Goal: Information Seeking & Learning: Learn about a topic

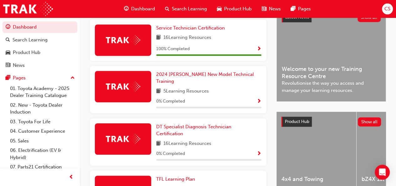
scroll to position [153, 0]
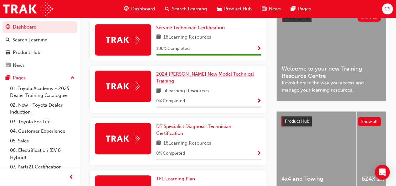
click at [182, 74] on span "2024 [PERSON_NAME] New Model Technical Training" at bounding box center [205, 77] width 98 height 13
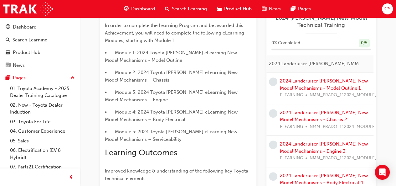
scroll to position [150, 0]
click at [292, 83] on link "2024 Landcruiser [PERSON_NAME] New Model Mechanisms - Model Outline 1" at bounding box center [324, 84] width 88 height 13
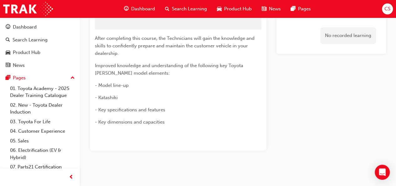
scroll to position [46, 0]
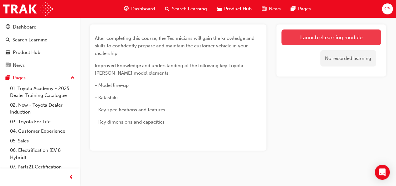
click at [350, 39] on link "Launch eLearning module" at bounding box center [332, 37] width 100 height 16
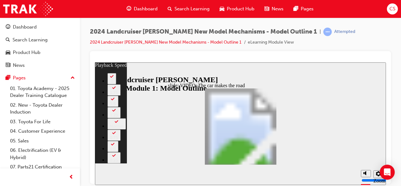
type input "0"
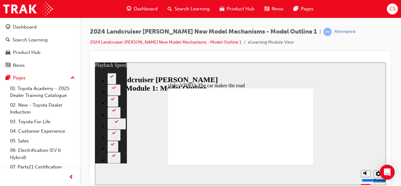
type input "6"
type input "0"
type input "6"
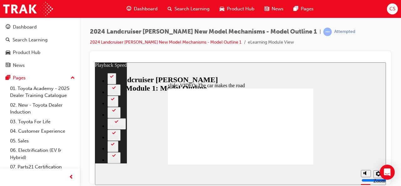
type input "0"
type input "7"
type input "8"
type input "7"
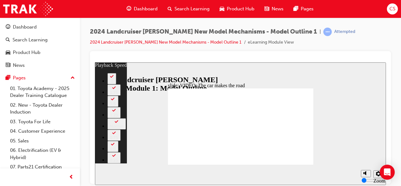
type input "8"
type input "11"
type input "2"
type input "11"
type input "2"
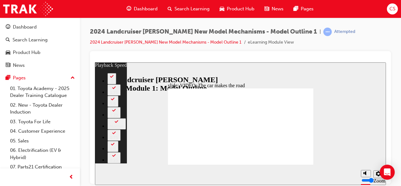
type input "86"
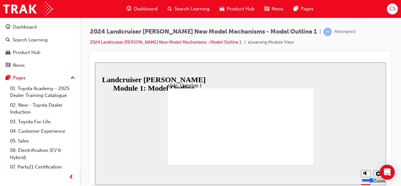
radio input "true"
radio input "false"
radio input "true"
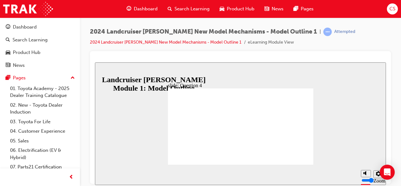
radio input "true"
drag, startPoint x: 246, startPoint y: 153, endPoint x: 240, endPoint y: 140, distance: 13.9
radio input "false"
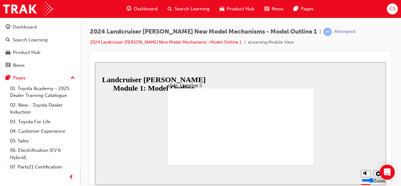
radio input "true"
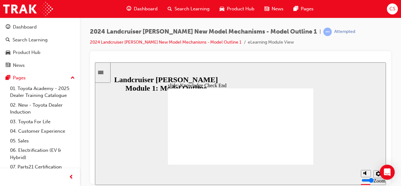
click at [105, 73] on icon "Sidebar Toggle" at bounding box center [102, 72] width 9 height 4
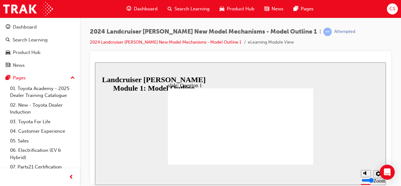
radio input "true"
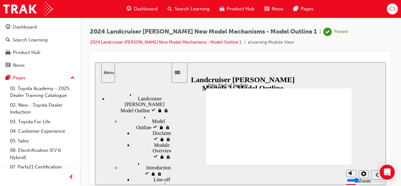
click at [180, 71] on icon "Sidebar Toggle" at bounding box center [177, 71] width 5 height 3
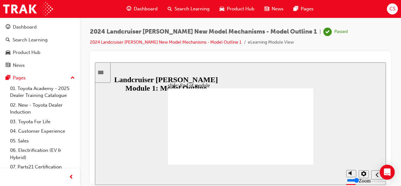
click at [142, 10] on span "Dashboard" at bounding box center [146, 8] width 24 height 7
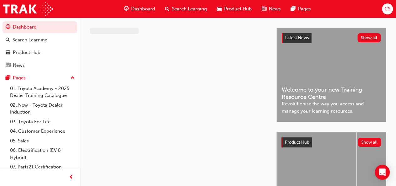
click at [142, 10] on span "Dashboard" at bounding box center [143, 8] width 24 height 7
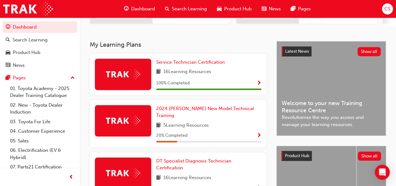
scroll to position [119, 0]
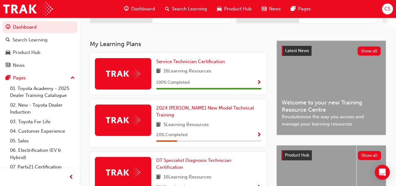
click at [258, 132] on span "Show Progress" at bounding box center [259, 135] width 5 height 6
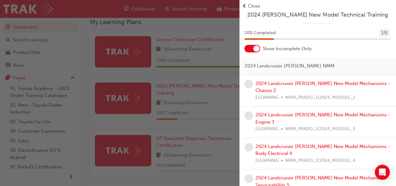
scroll to position [5, 0]
click at [291, 82] on link "2024 Landcruiser [PERSON_NAME] New Model Mechanisms - Chassis 2" at bounding box center [323, 87] width 135 height 13
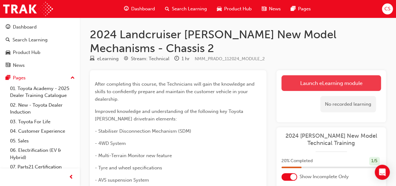
click at [316, 86] on link "Launch eLearning module" at bounding box center [332, 83] width 100 height 16
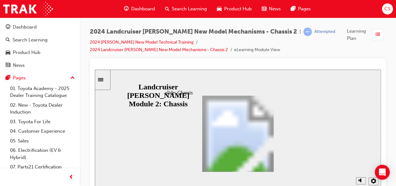
drag, startPoint x: 411, startPoint y: 156, endPoint x: 327, endPoint y: 96, distance: 103.0
click at [327, 96] on div "slide: Chassis Rectangle 1 Landcruiser [PERSON_NAME] New Model Technical Traini…" at bounding box center [238, 131] width 286 height 122
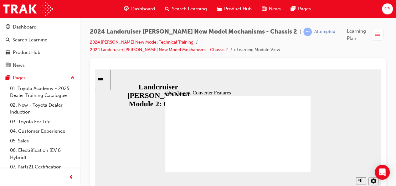
drag, startPoint x: 187, startPoint y: 114, endPoint x: 208, endPoint y: 122, distance: 22.6
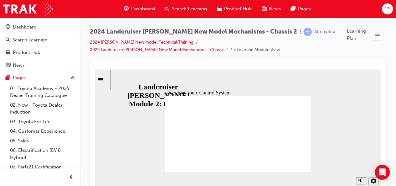
drag, startPoint x: 281, startPoint y: 122, endPoint x: 308, endPoint y: 178, distance: 61.9
click at [308, 178] on div "slide: Electronic Control System Shift Timing Control Performs shifting control…" at bounding box center [238, 131] width 286 height 122
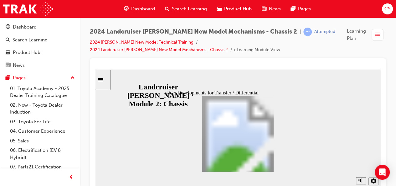
drag, startPoint x: 304, startPoint y: 169, endPoint x: 276, endPoint y: 164, distance: 28.3
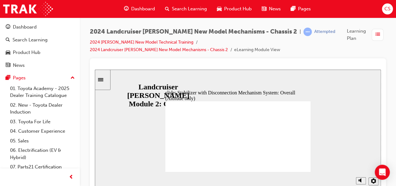
click at [103, 79] on icon "Sidebar Toggle" at bounding box center [100, 79] width 5 height 3
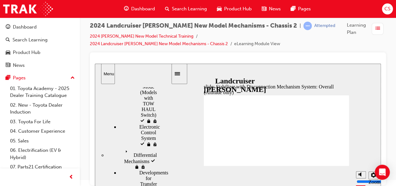
scroll to position [0, 0]
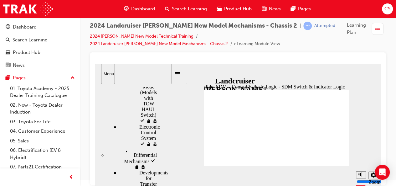
scroll to position [125, 13]
